Goal: Find specific fact: Find contact information

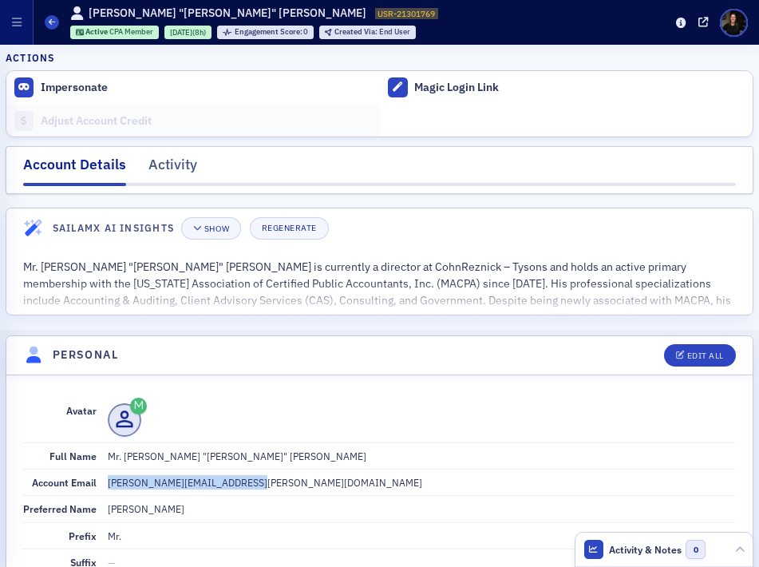
scroll to position [176, 0]
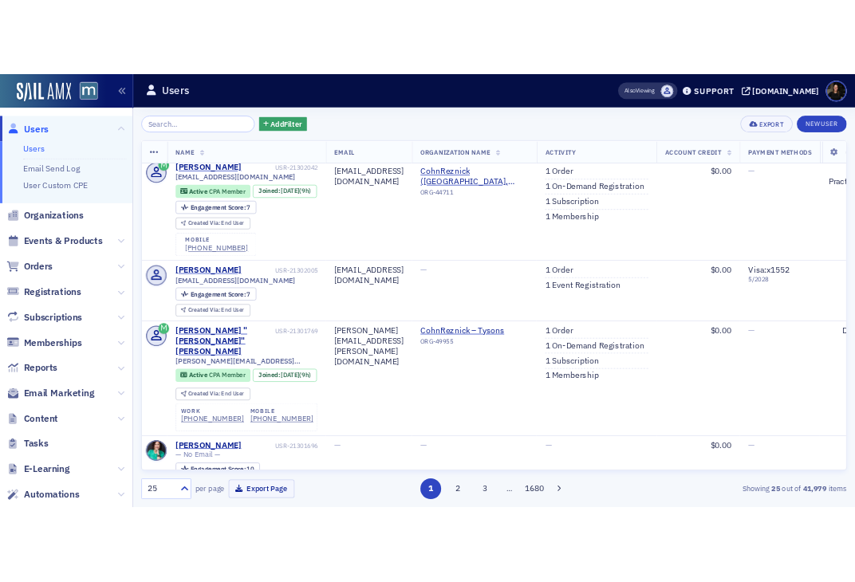
scroll to position [6, 0]
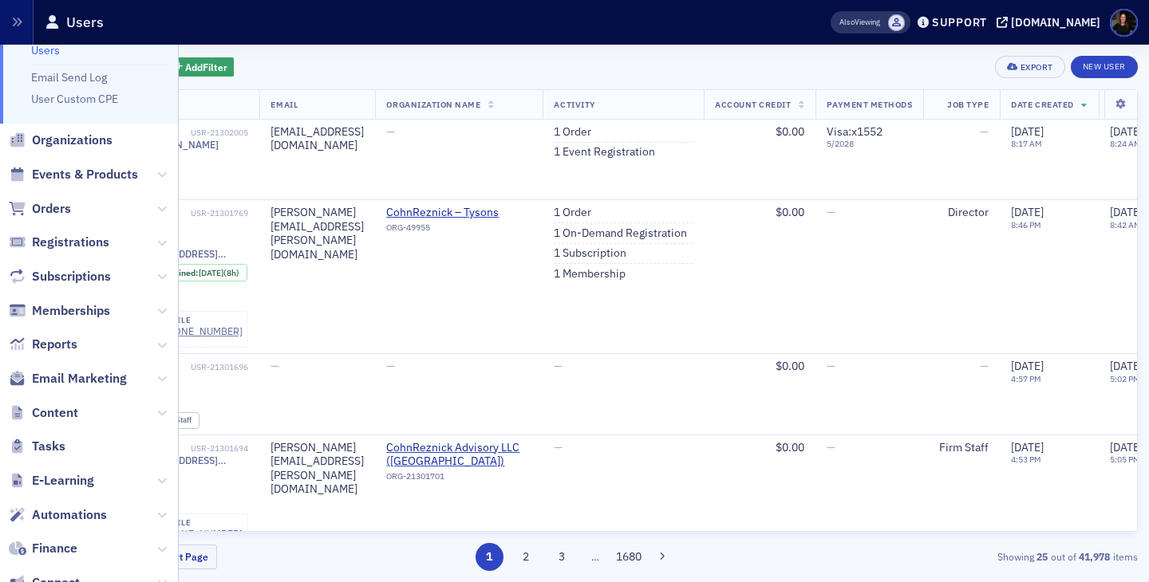
scroll to position [51, 0]
click at [81, 516] on span "Automations" at bounding box center [69, 514] width 75 height 18
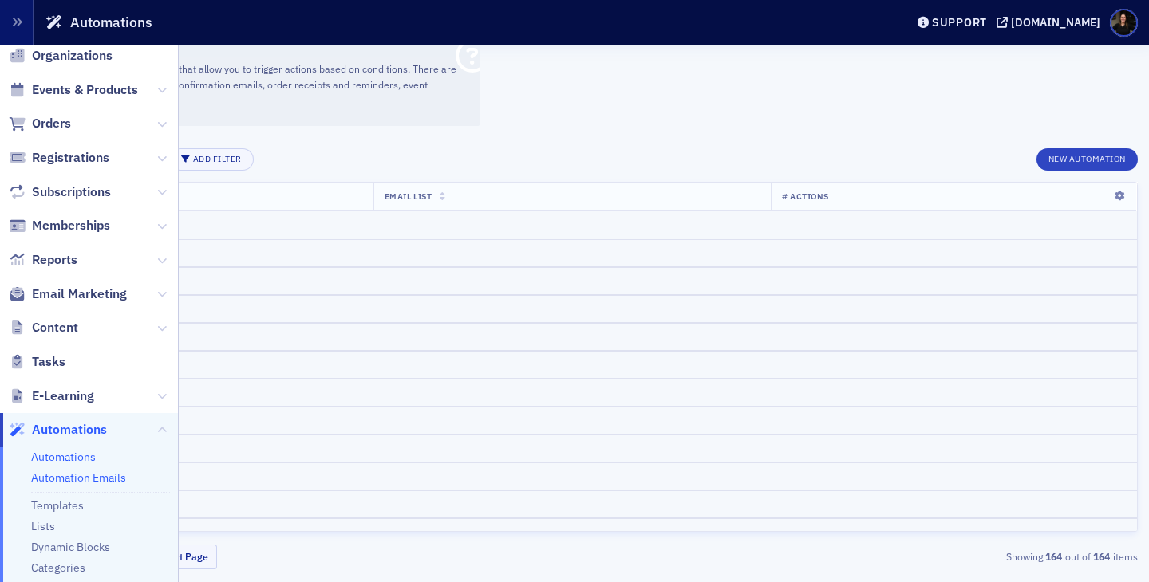
click at [101, 481] on link "Automation Emails" at bounding box center [78, 478] width 95 height 14
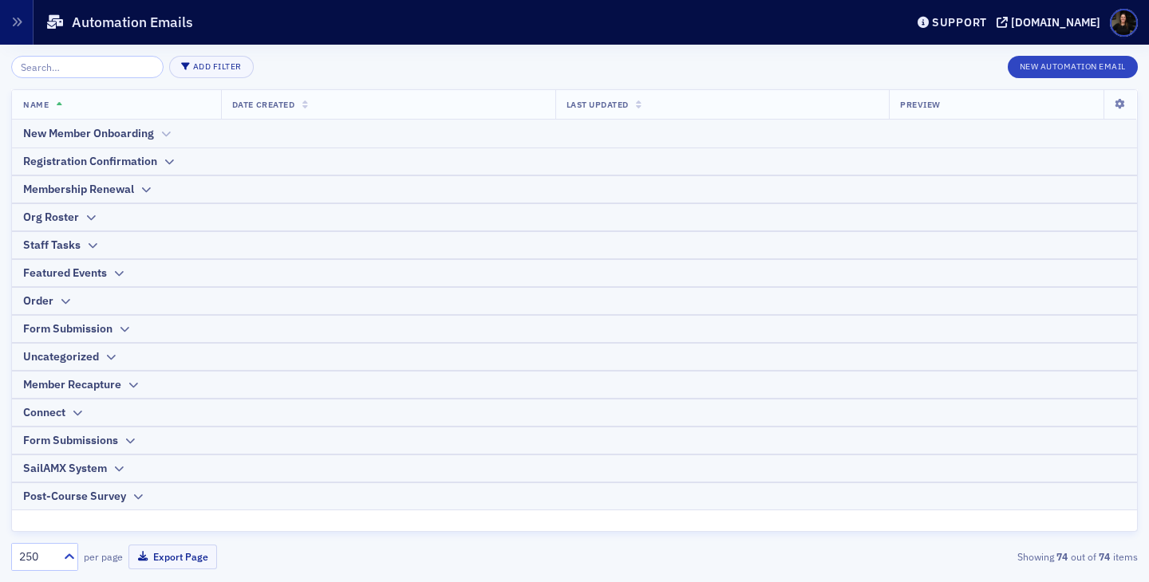
click at [72, 134] on div "New Member Onboarding" at bounding box center [88, 133] width 131 height 17
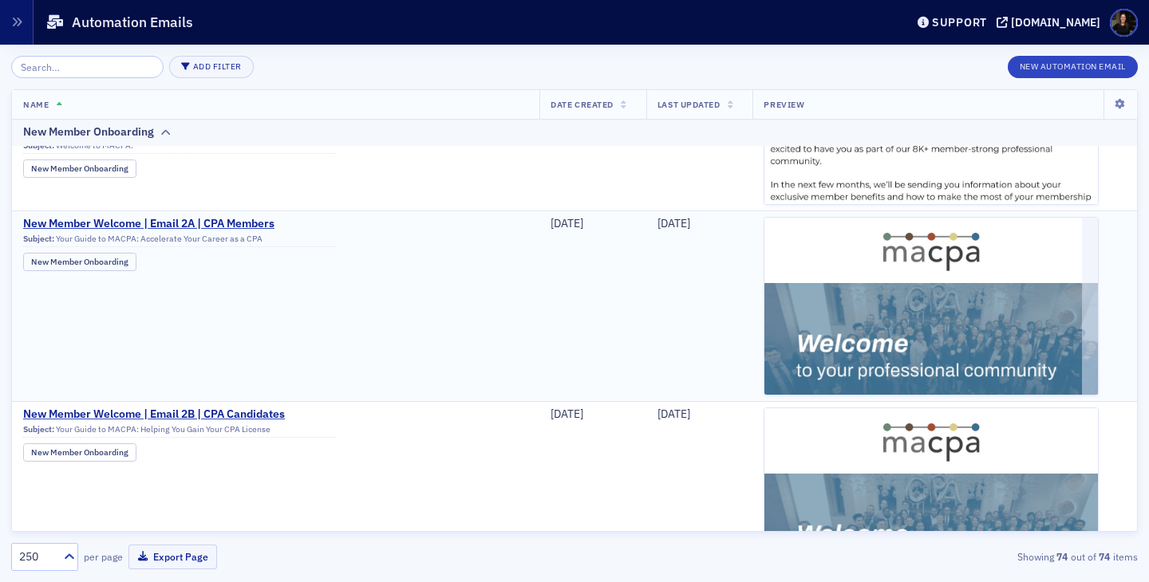
scroll to position [1869, 0]
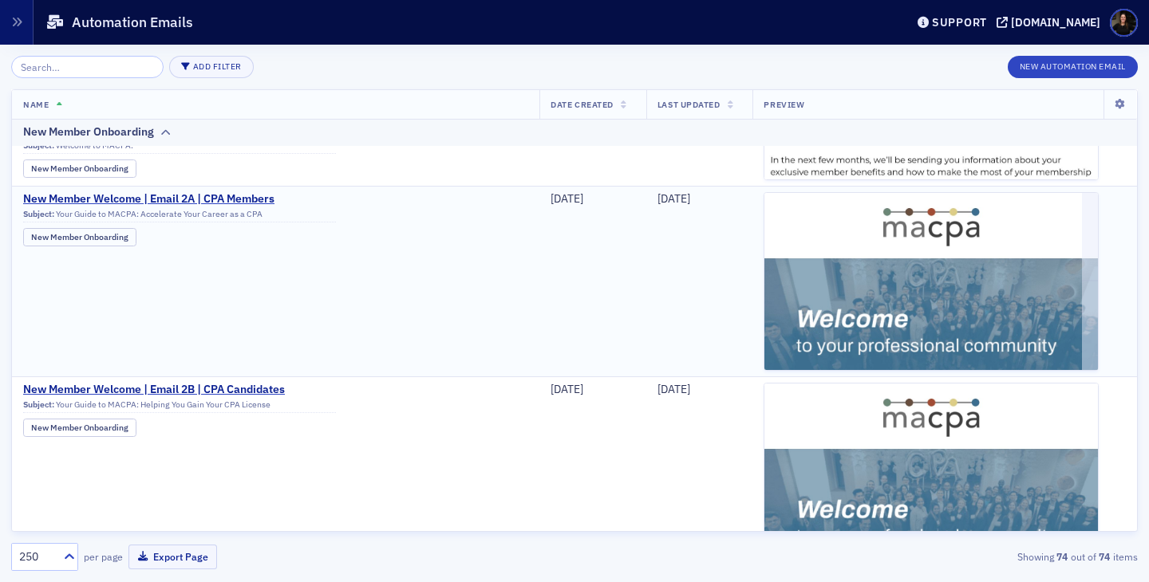
click at [307, 252] on td "New Member Welcome | Email 2A | CPA Members Subject: Your Guide to MACPA: Accel…" at bounding box center [275, 281] width 527 height 191
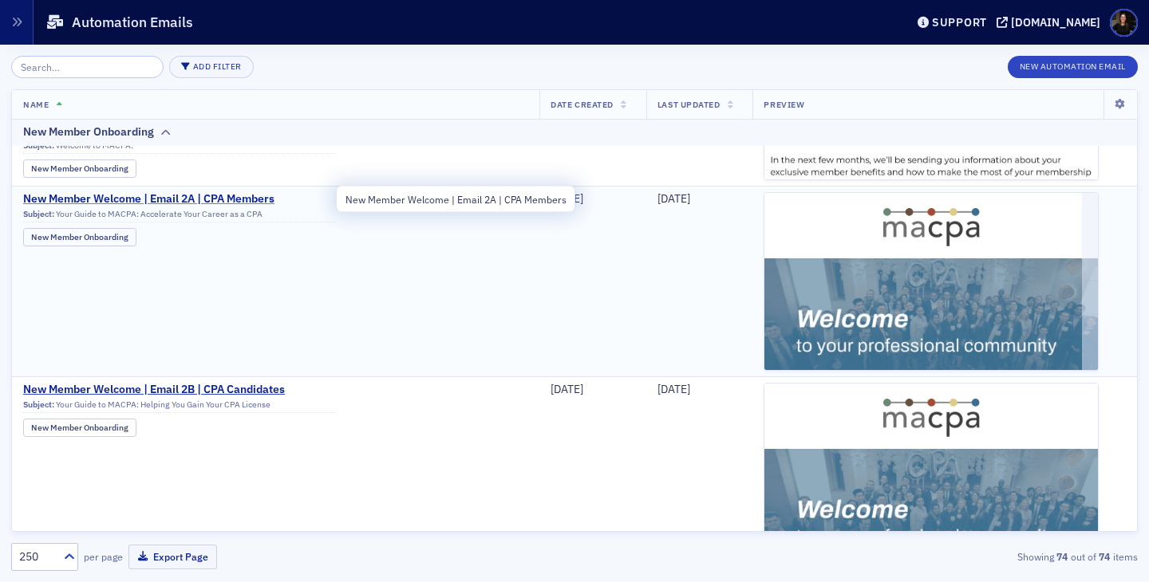
click at [196, 198] on span "New Member Welcome | Email 2A | CPA Members" at bounding box center [179, 199] width 313 height 14
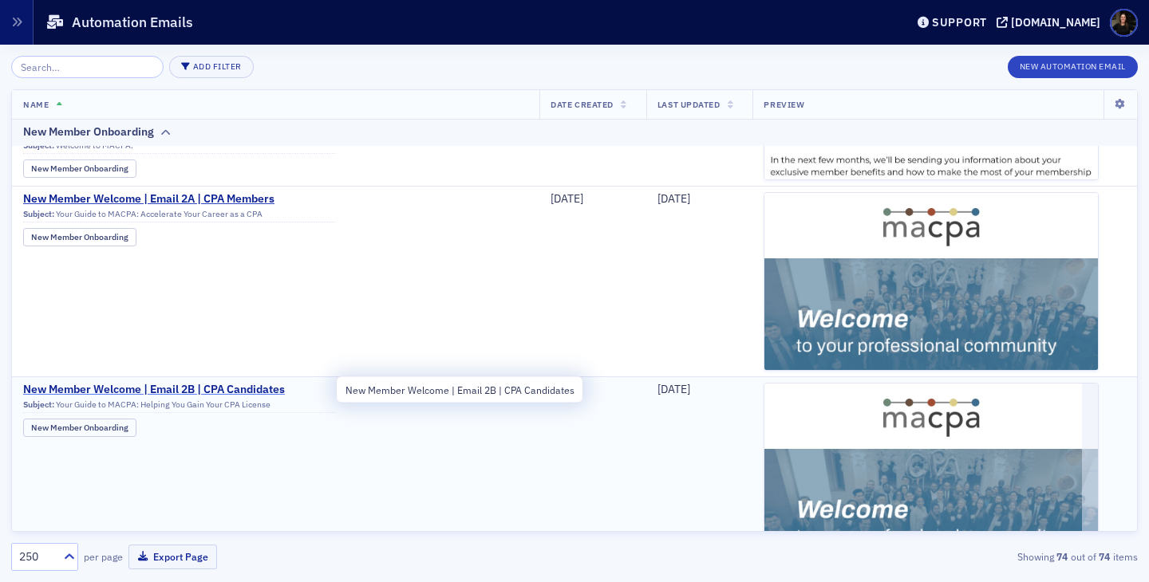
click at [212, 391] on span "New Member Welcome | Email 2B | CPA Candidates" at bounding box center [179, 390] width 313 height 14
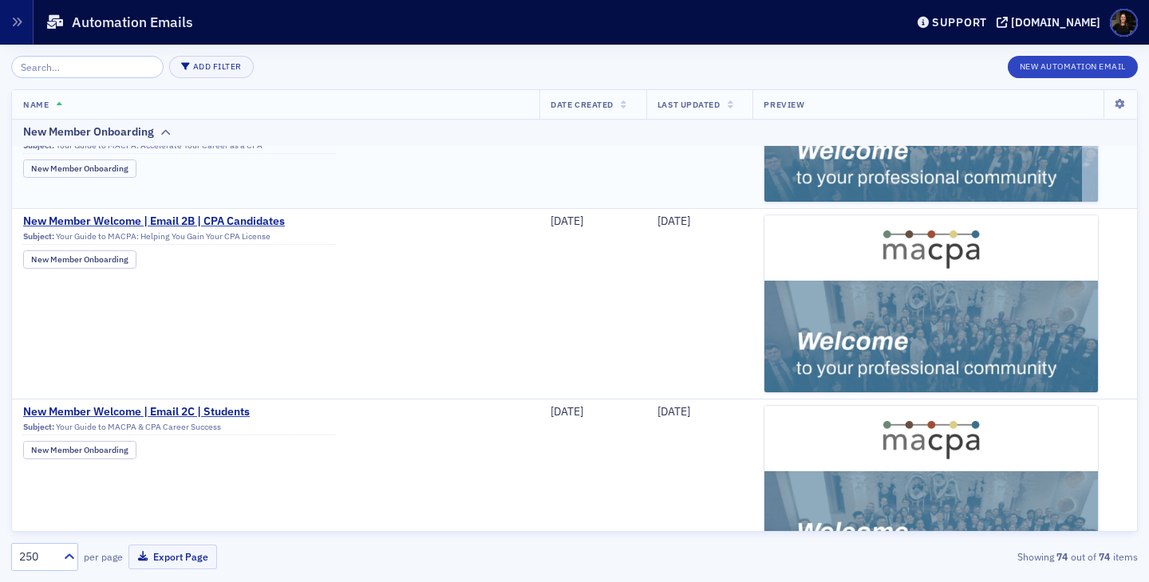
scroll to position [2043, 0]
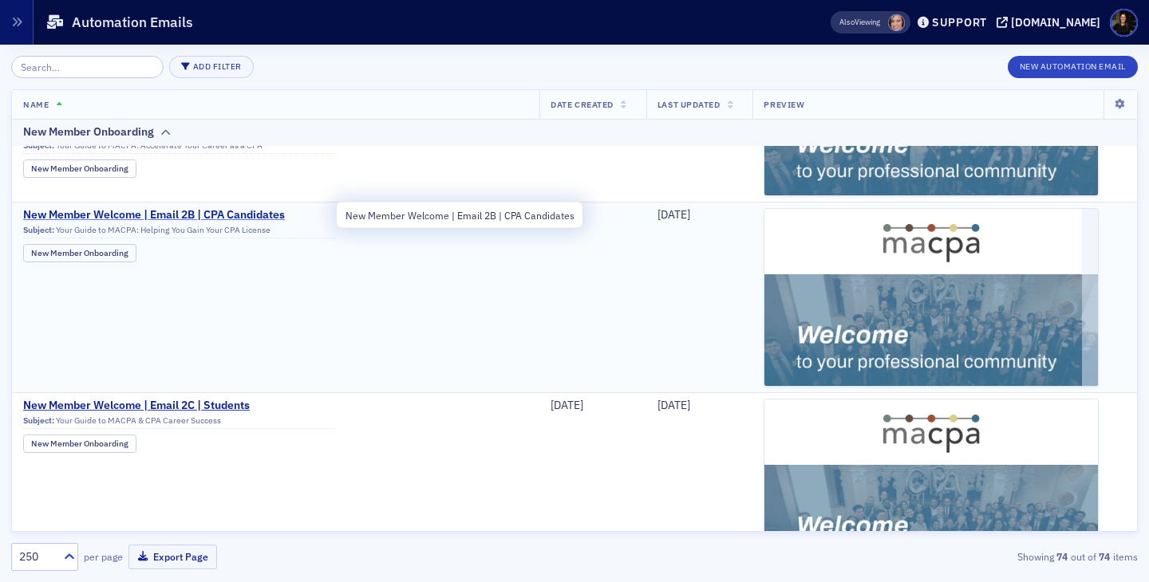
click at [257, 215] on span "New Member Welcome | Email 2B | CPA Candidates" at bounding box center [179, 215] width 313 height 14
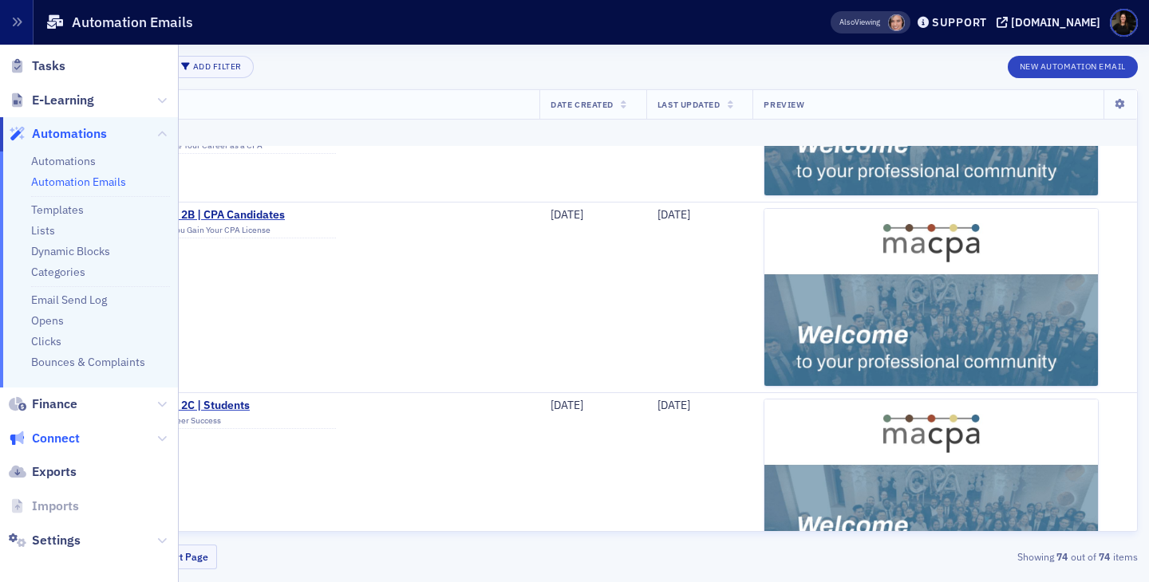
scroll to position [0, 0]
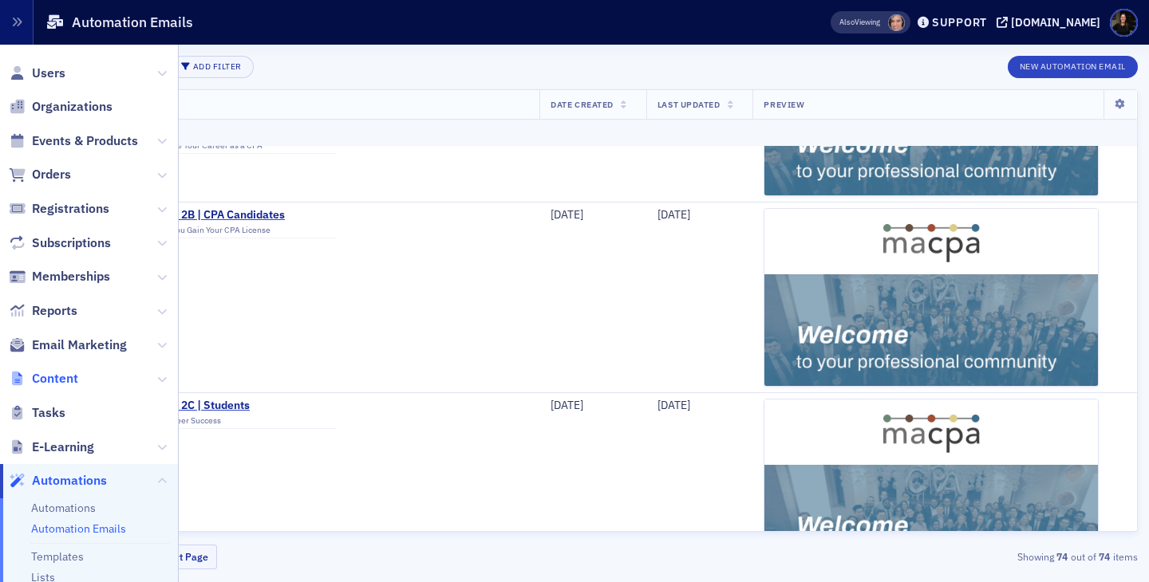
click at [56, 379] on span "Content" at bounding box center [55, 379] width 46 height 18
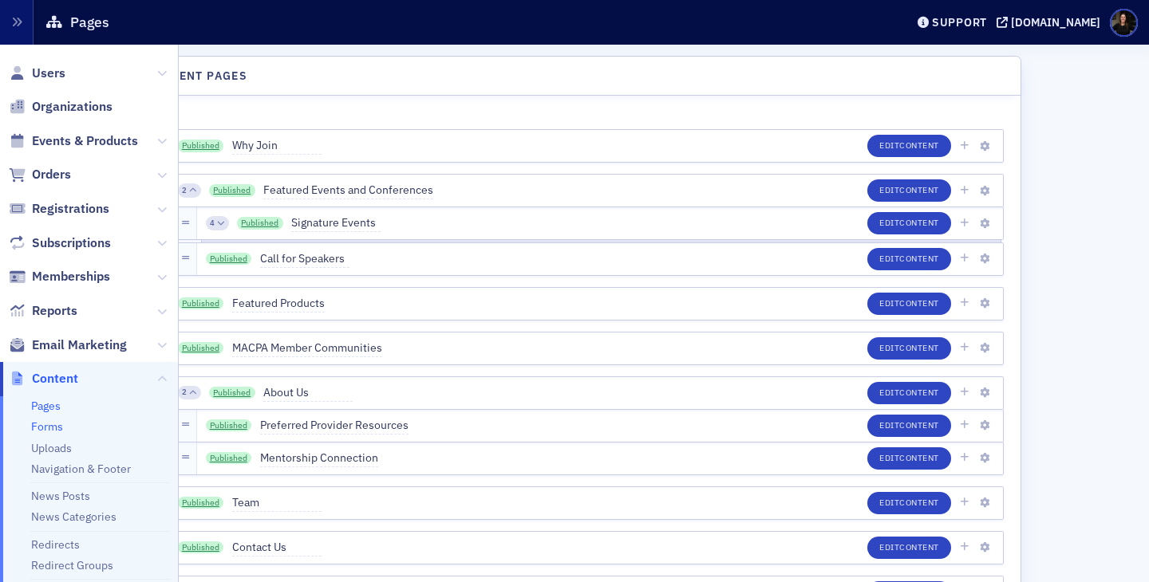
click at [52, 429] on link "Forms" at bounding box center [47, 427] width 32 height 14
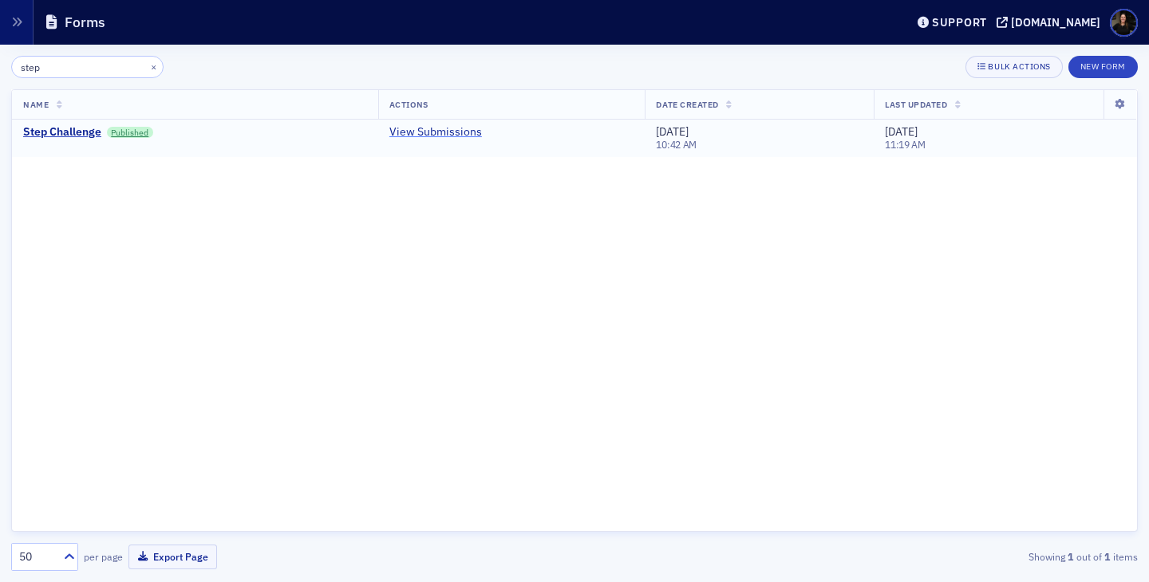
type input "step"
click at [400, 131] on link "View Submissions" at bounding box center [435, 132] width 93 height 14
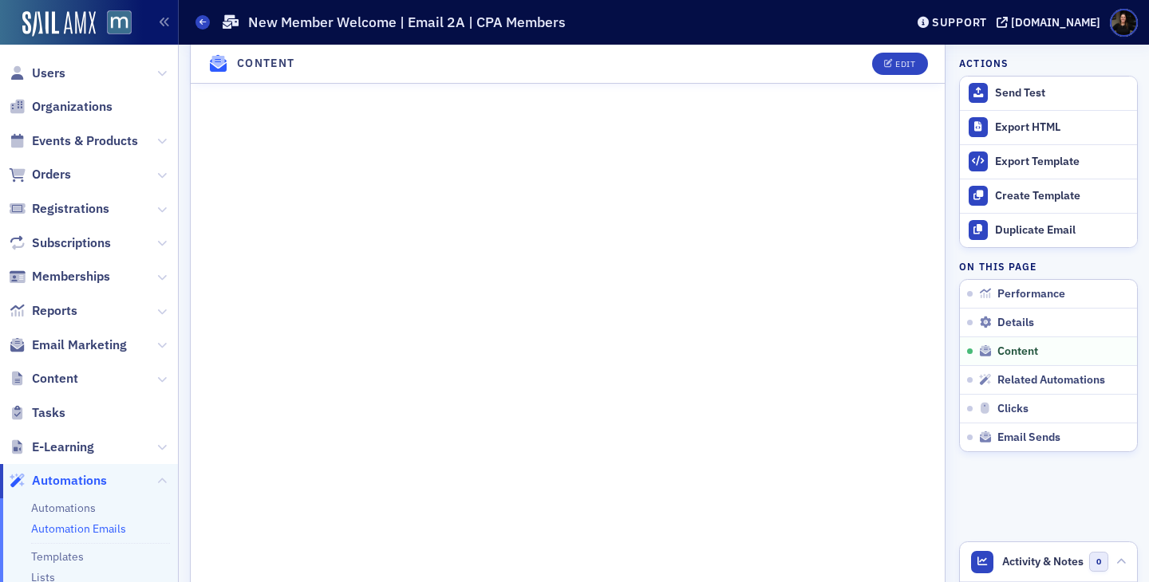
scroll to position [1089, 0]
click at [70, 535] on link "Automation Emails" at bounding box center [78, 529] width 95 height 14
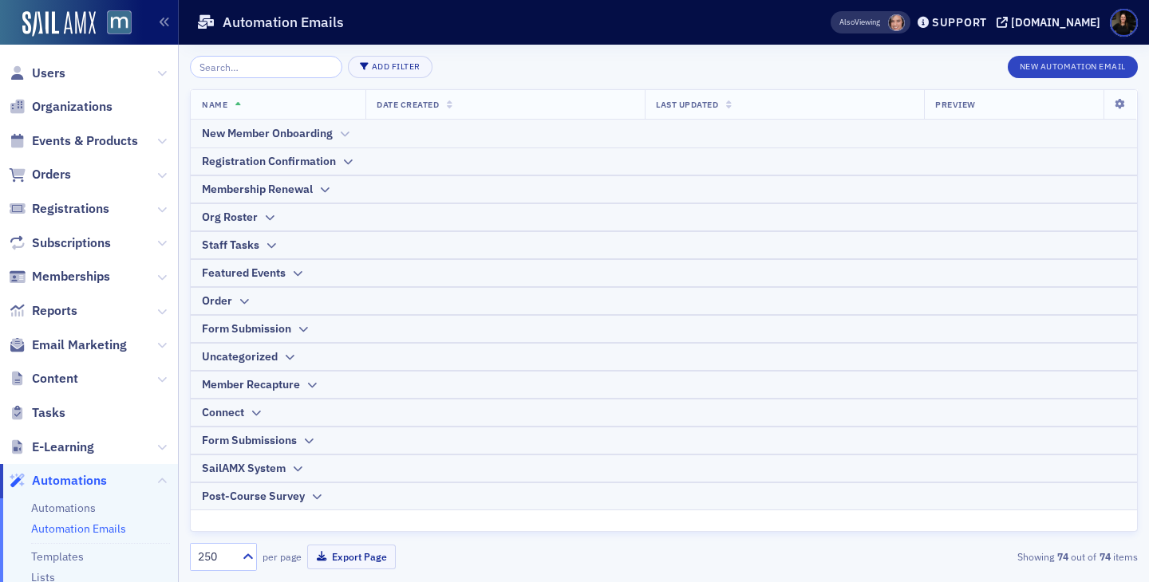
click at [284, 140] on div "New Member Onboarding" at bounding box center [267, 133] width 131 height 17
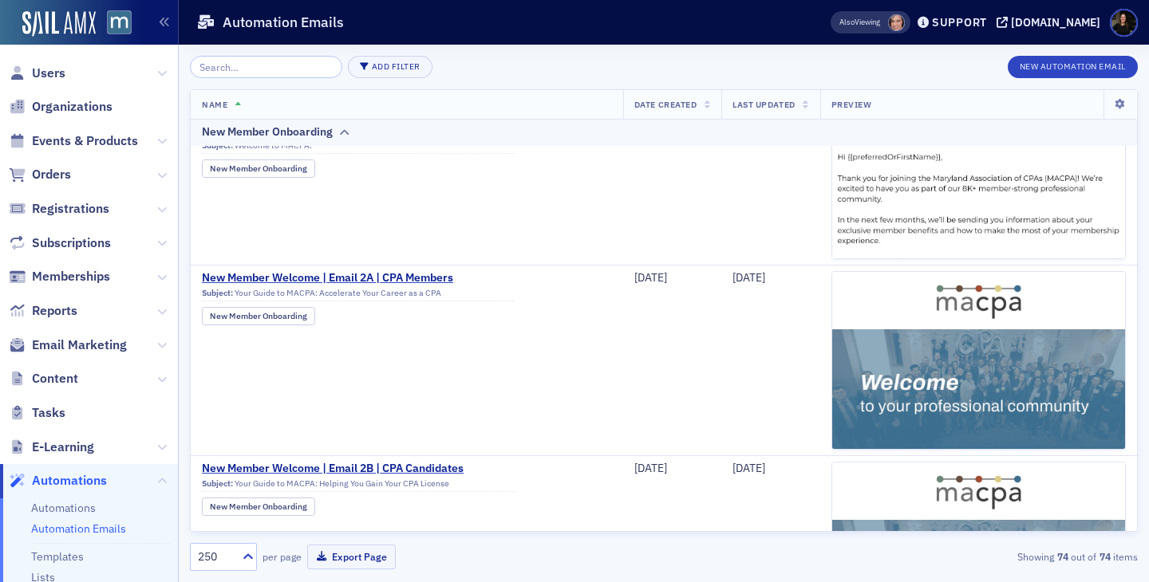
scroll to position [1793, 0]
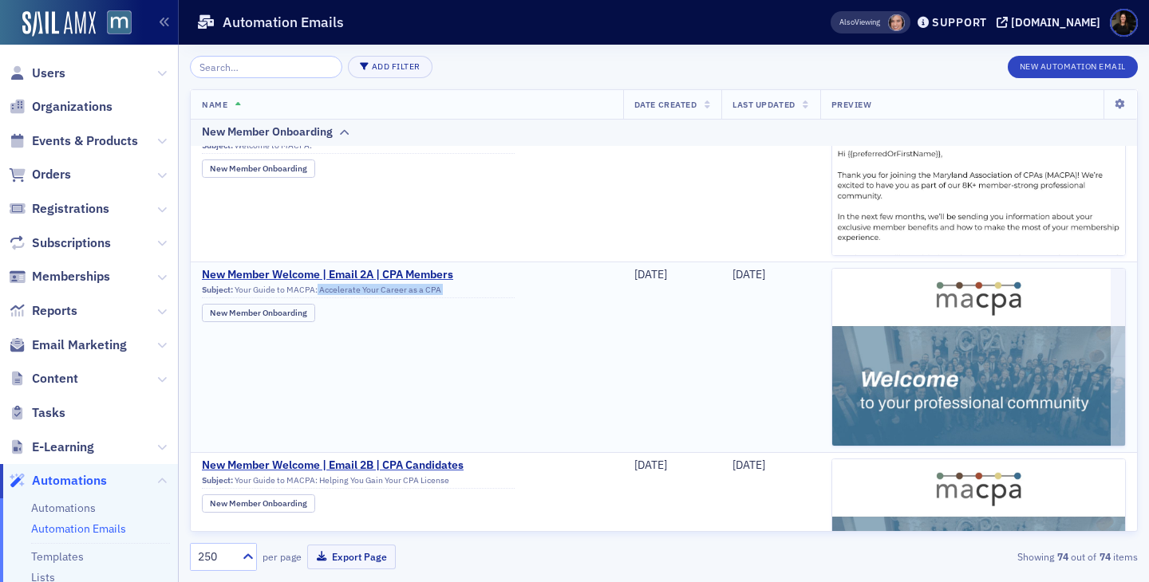
drag, startPoint x: 318, startPoint y: 290, endPoint x: 480, endPoint y: 302, distance: 163.2
click at [480, 302] on div "Subject: Your Guide to MACPA: Accelerate Your Career as a CPA New Member Onboar…" at bounding box center [358, 304] width 313 height 38
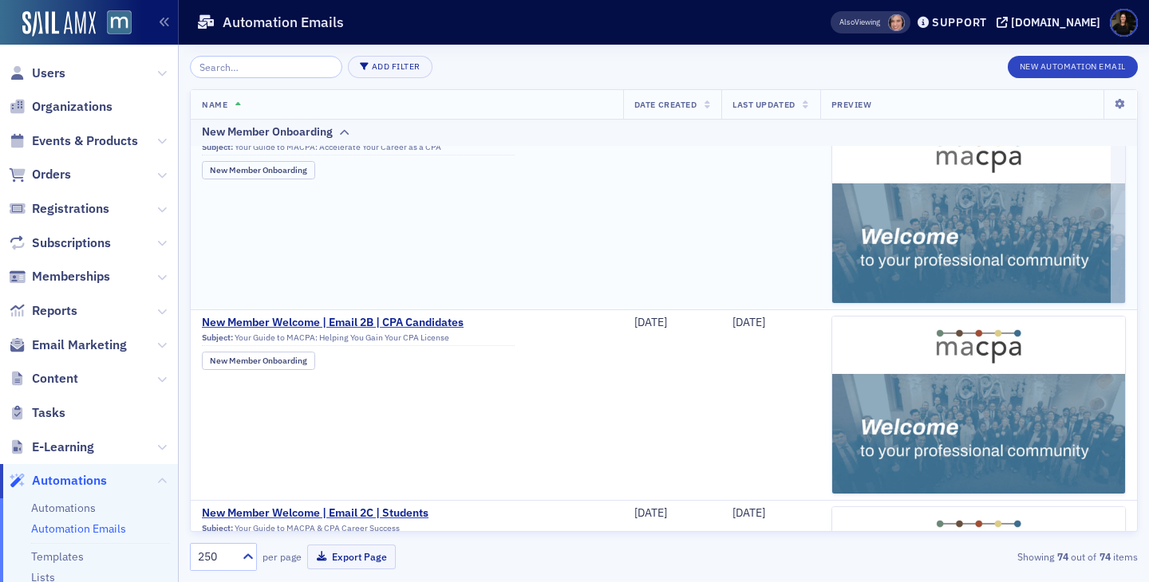
scroll to position [1939, 0]
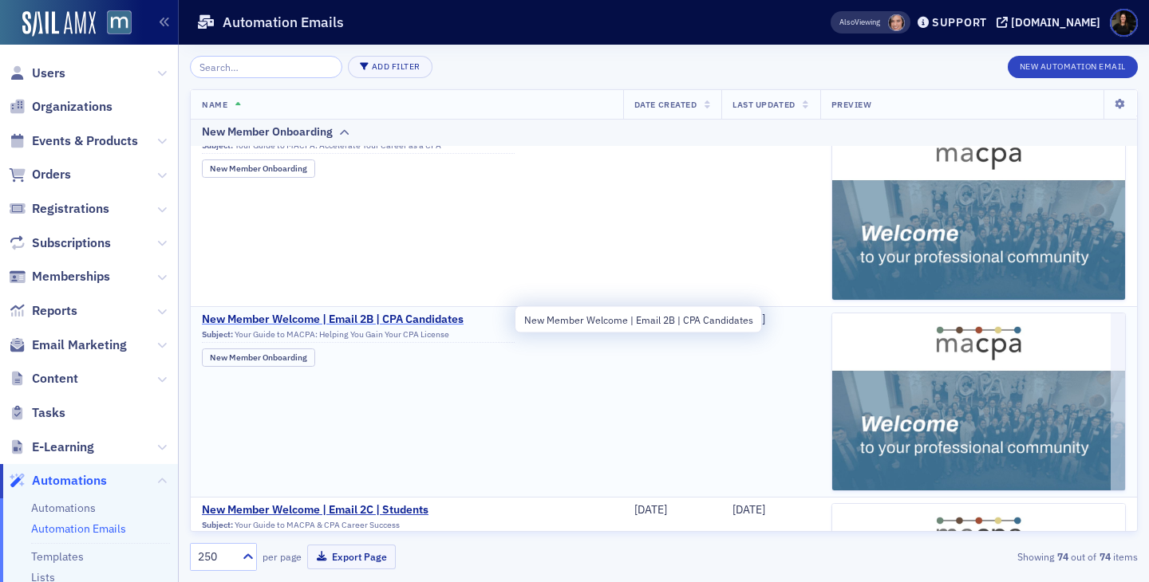
click at [380, 316] on span "New Member Welcome | Email 2B | CPA Candidates" at bounding box center [358, 320] width 313 height 14
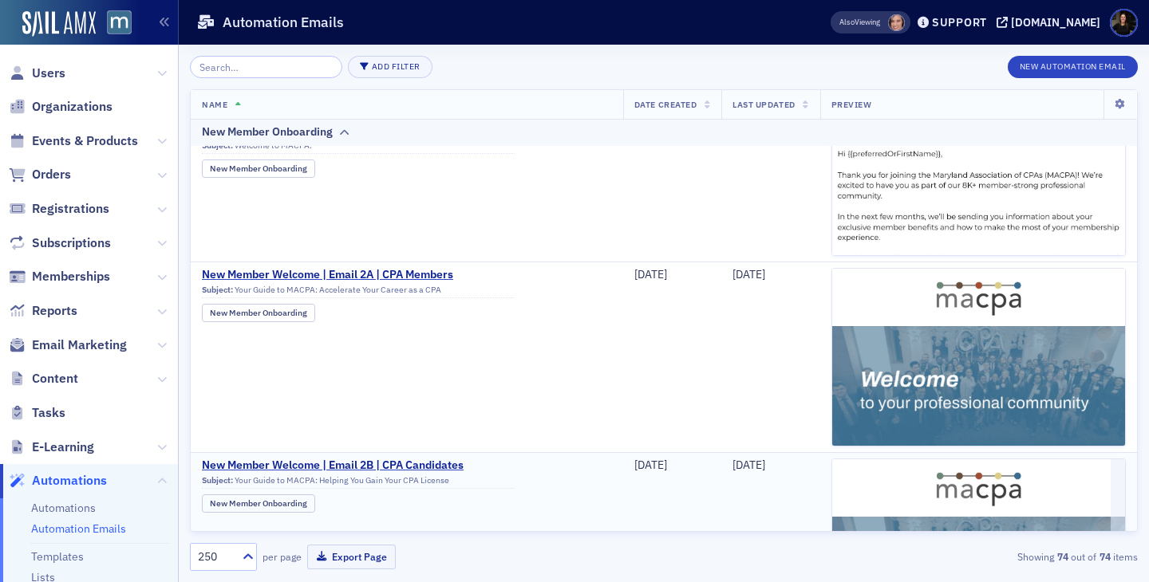
scroll to position [1794, 0]
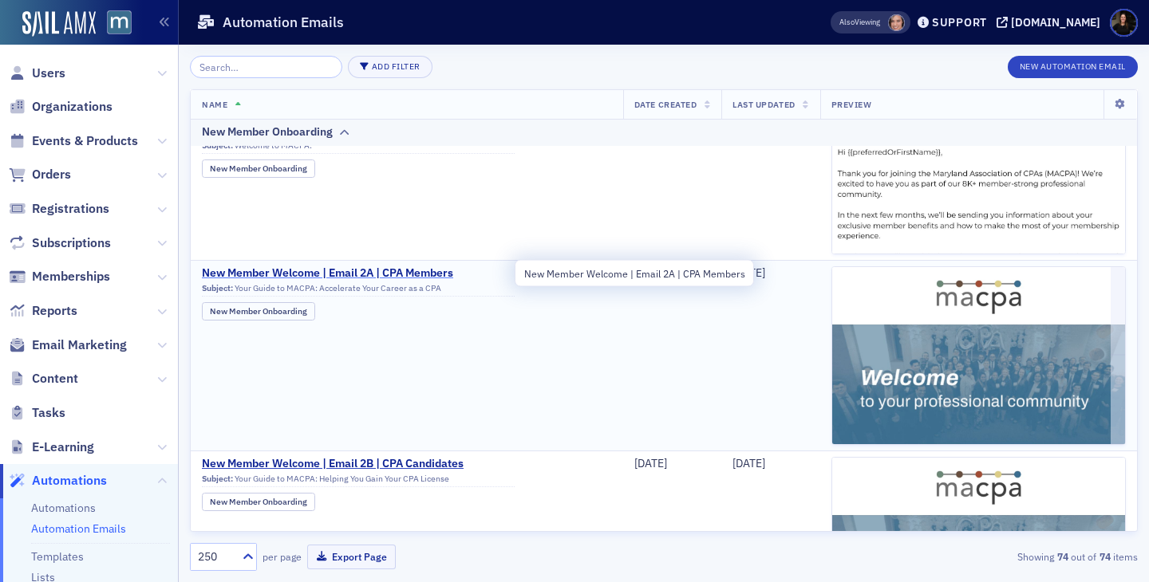
click at [371, 272] on span "New Member Welcome | Email 2A | CPA Members" at bounding box center [358, 273] width 313 height 14
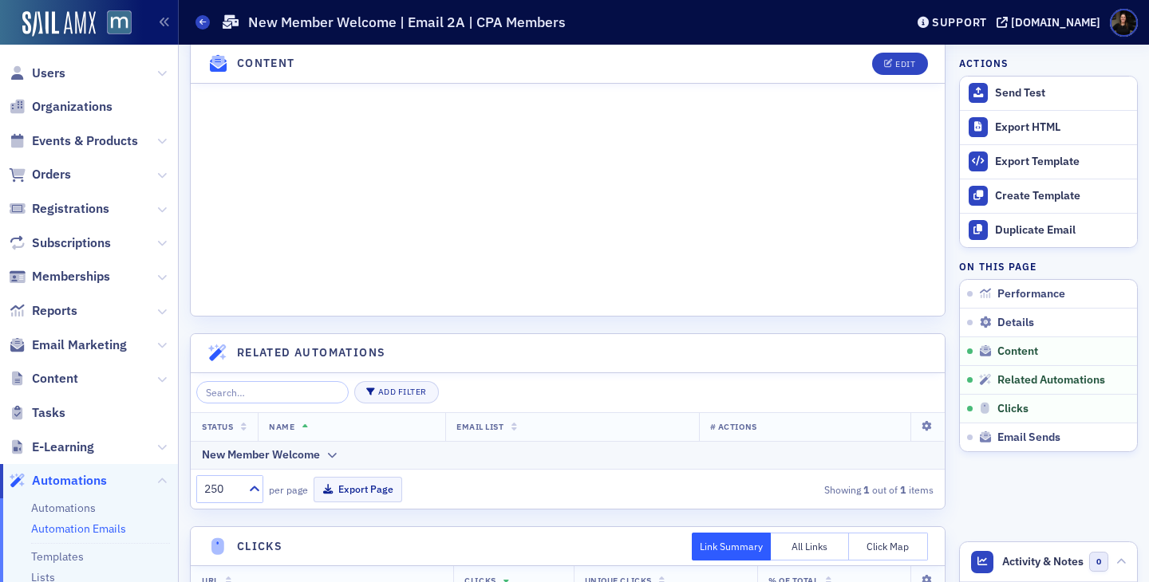
scroll to position [1401, 0]
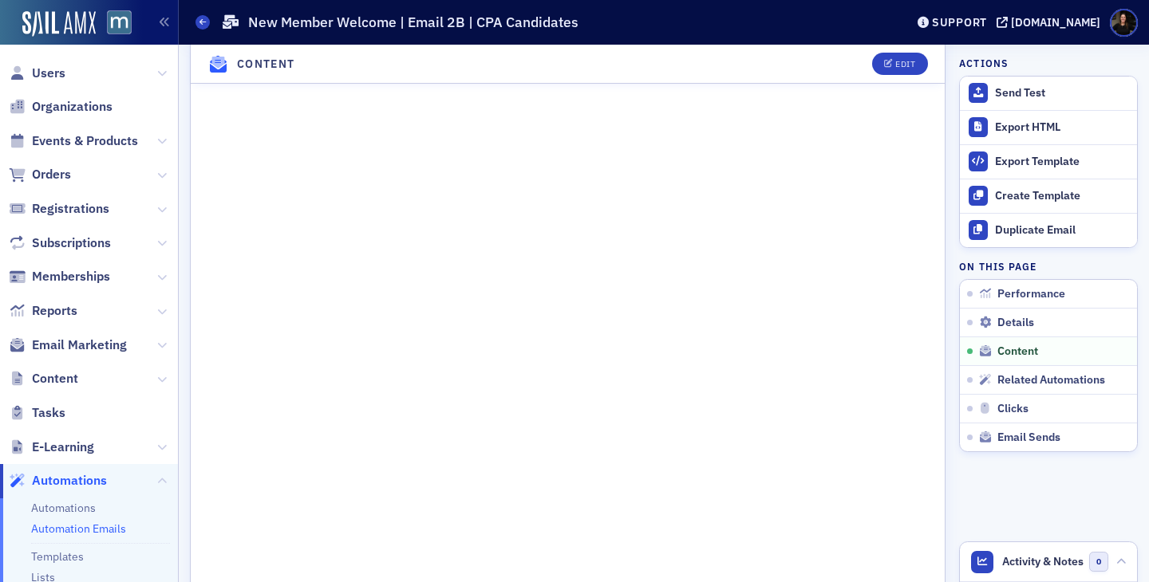
scroll to position [1056, 0]
click at [50, 532] on link "Automation Emails" at bounding box center [78, 529] width 95 height 14
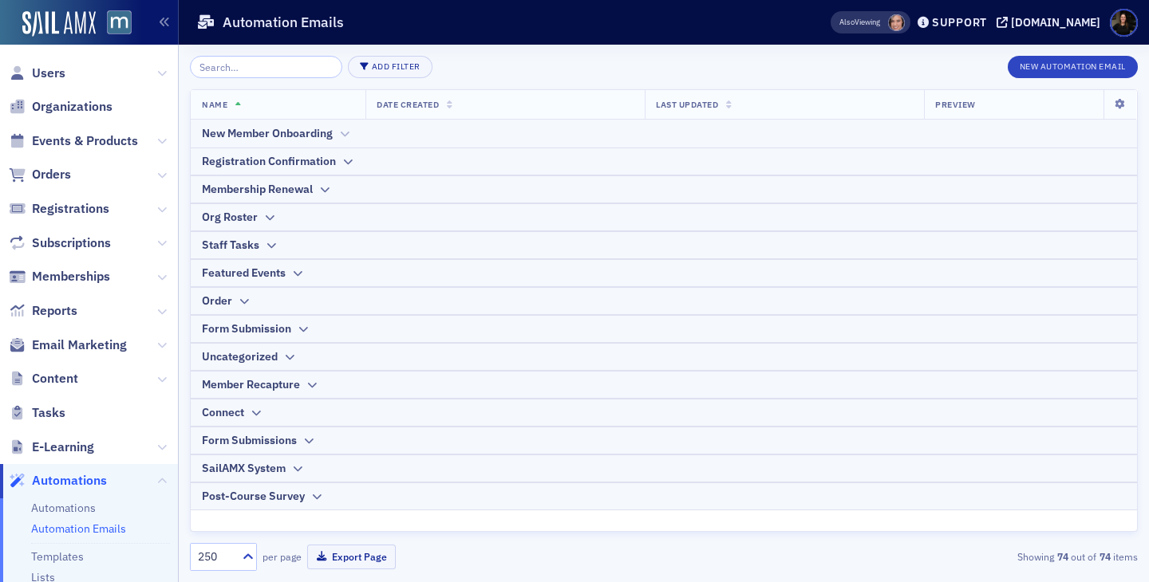
click at [229, 132] on div "New Member Onboarding" at bounding box center [267, 133] width 131 height 17
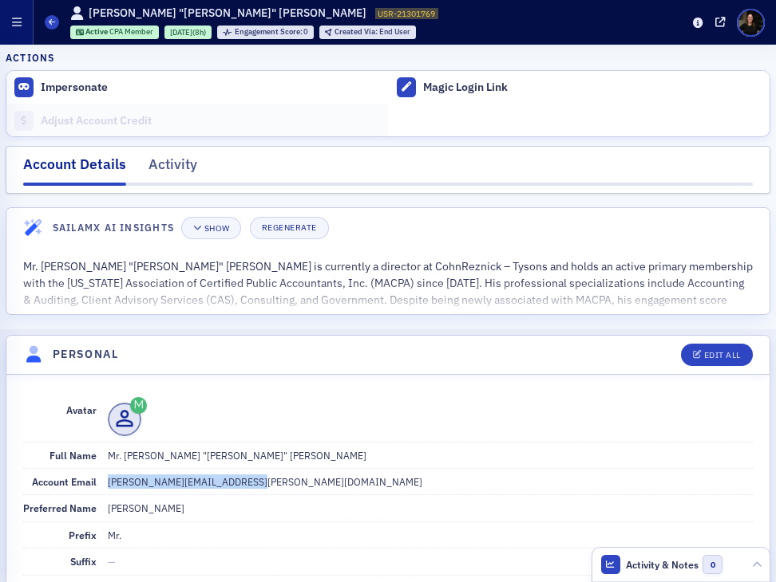
scroll to position [176, 0]
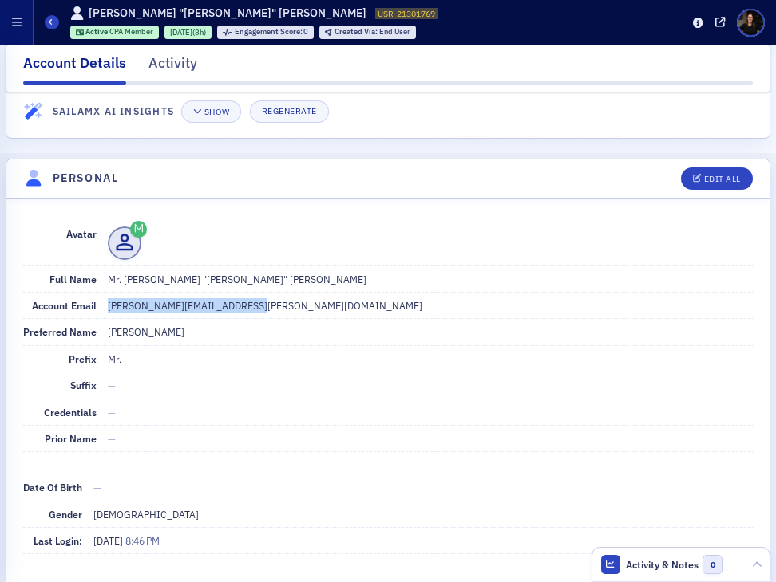
click at [18, 25] on icon "button" at bounding box center [17, 22] width 10 height 11
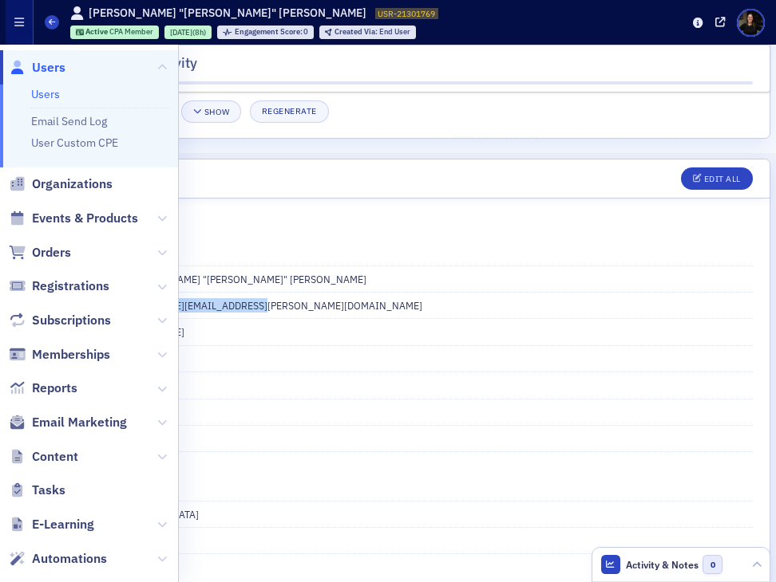
click at [53, 67] on span "Users" at bounding box center [49, 68] width 34 height 18
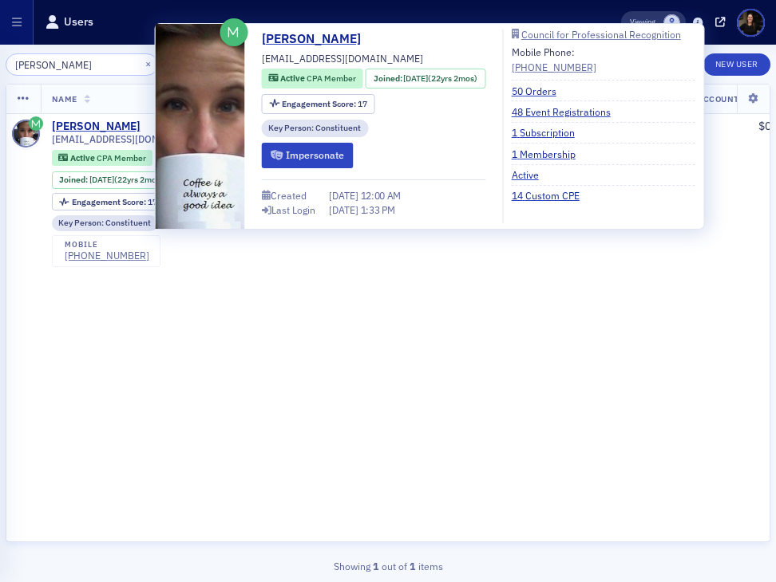
type input "Almengor"
drag, startPoint x: 370, startPoint y: 62, endPoint x: 261, endPoint y: 60, distance: 109.3
click at [262, 60] on div "Lawrence Almengor lnalmengor@gmail.com Active CPA Member Joined : 7/4/2003 (22y…" at bounding box center [374, 127] width 224 height 194
copy span "lnalmengor@gmail.com"
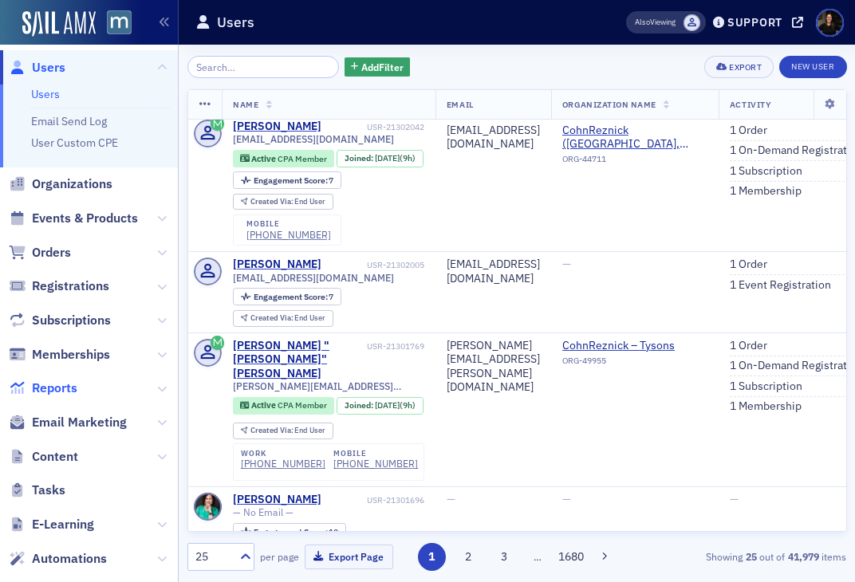
scroll to position [197, 0]
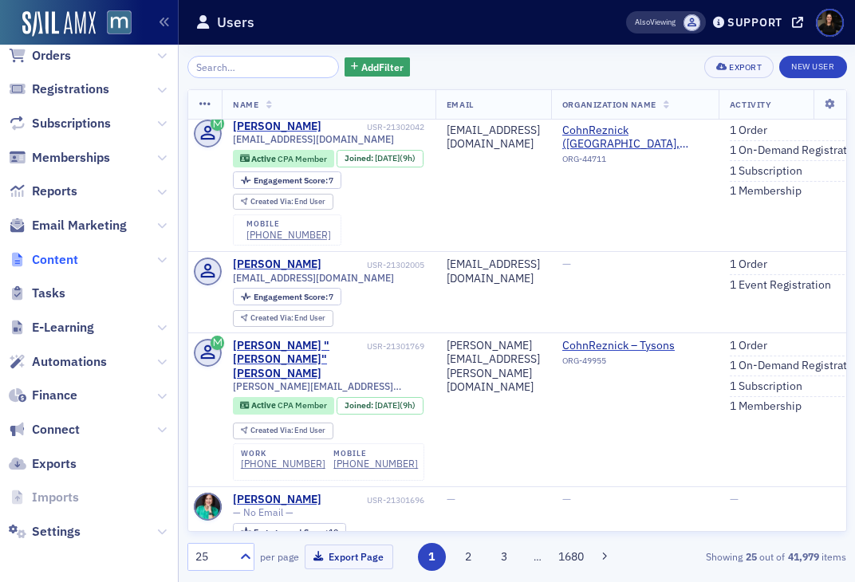
click at [53, 263] on span "Content" at bounding box center [55, 260] width 46 height 18
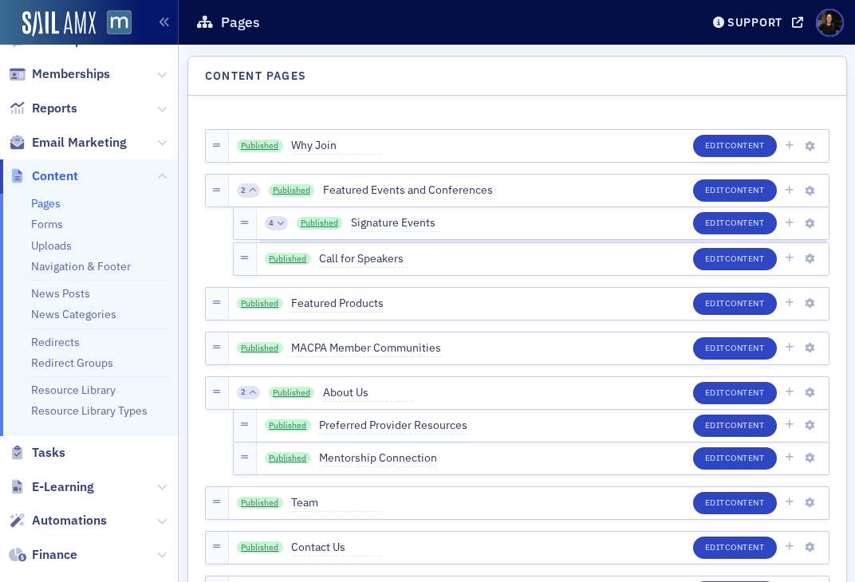
scroll to position [114, 0]
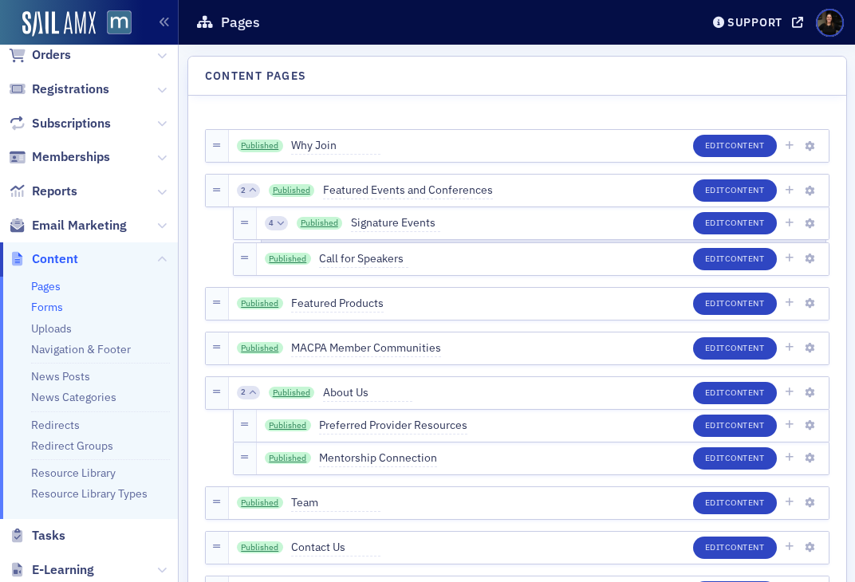
click at [46, 307] on link "Forms" at bounding box center [47, 307] width 32 height 14
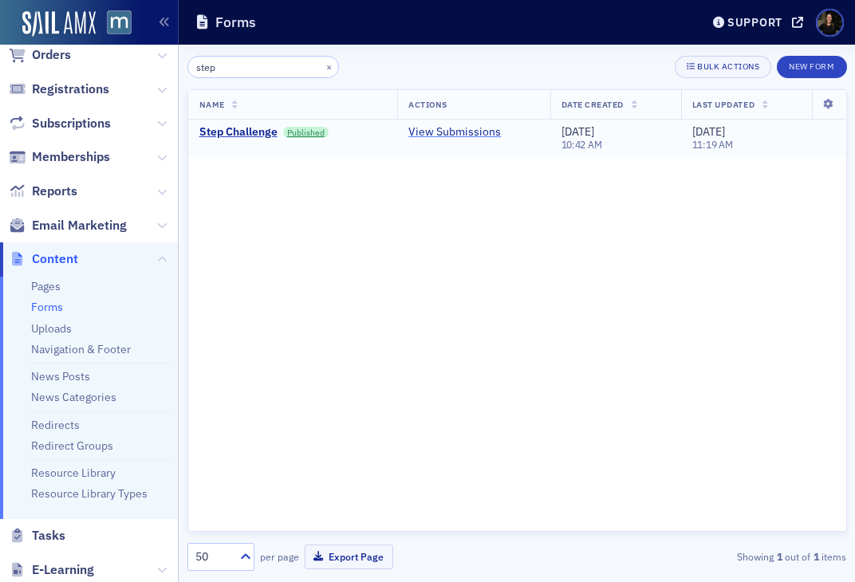
type input "step"
click at [452, 128] on link "View Submissions" at bounding box center [455, 132] width 93 height 14
